Goal: Find specific page/section

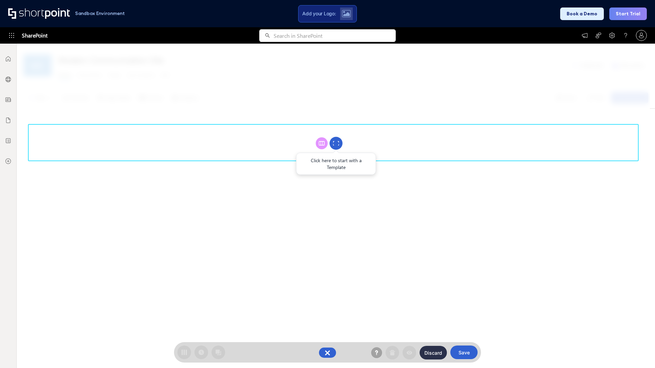
click at [336, 143] on circle at bounding box center [336, 143] width 13 height 13
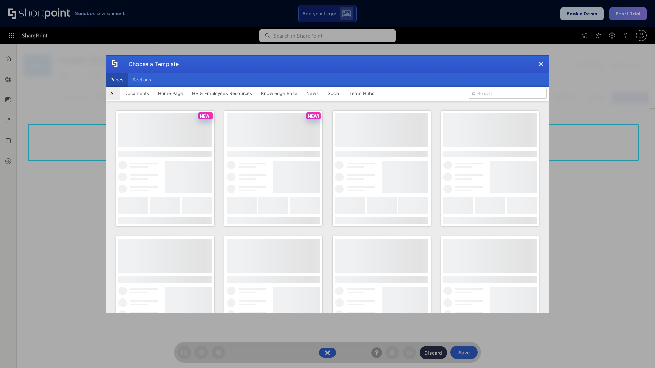
click at [117, 80] on button "Pages" at bounding box center [117, 80] width 22 height 14
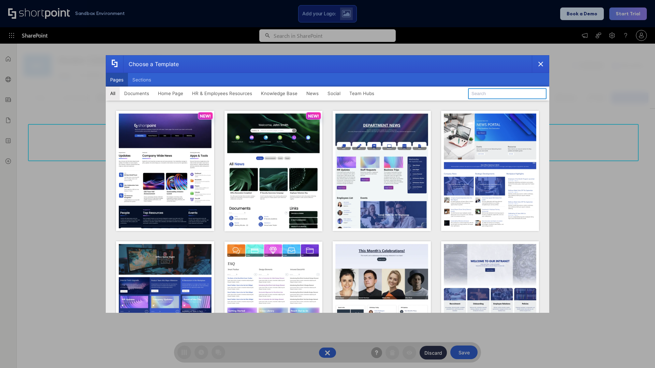
type input "HR 2"
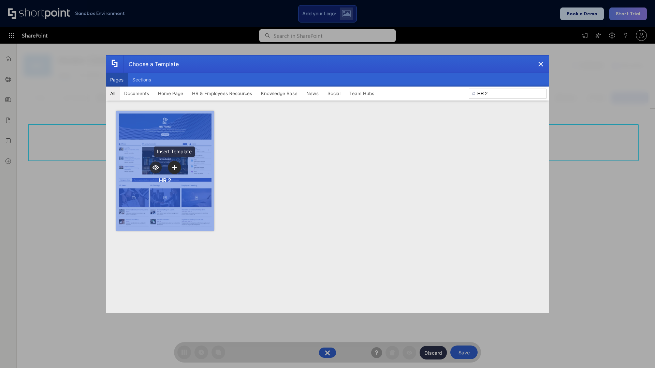
click at [174, 168] on icon "template selector" at bounding box center [174, 167] width 5 height 5
